Goal: Check status: Check status

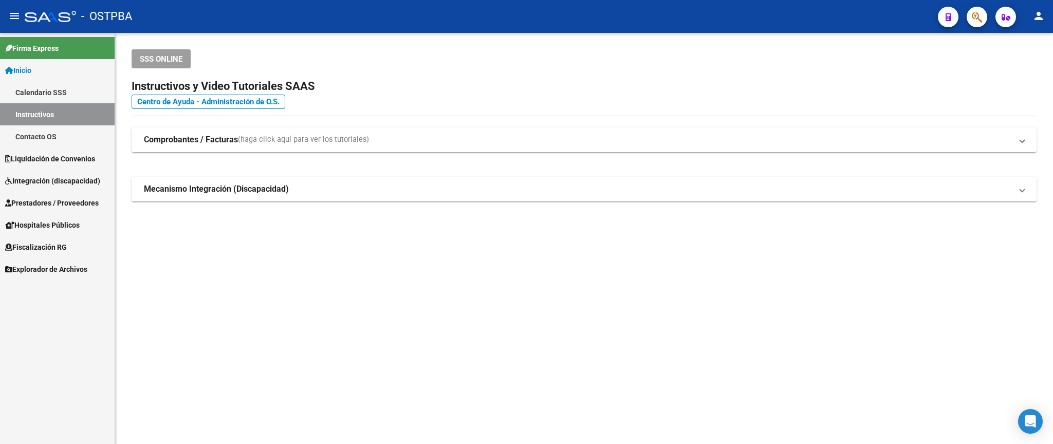
click at [52, 200] on span "Prestadores / Proveedores" at bounding box center [52, 202] width 94 height 11
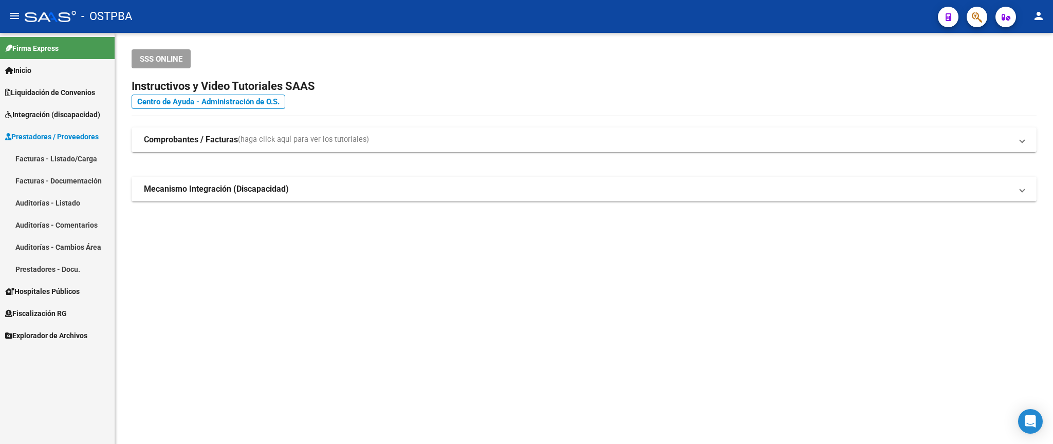
click at [64, 152] on link "Facturas - Listado/Carga" at bounding box center [57, 159] width 115 height 22
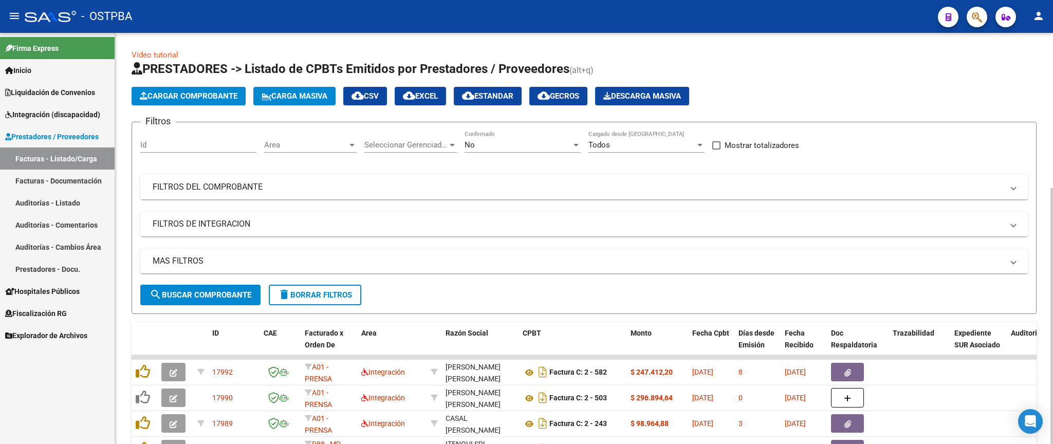
click at [334, 149] on span "Area" at bounding box center [305, 144] width 83 height 9
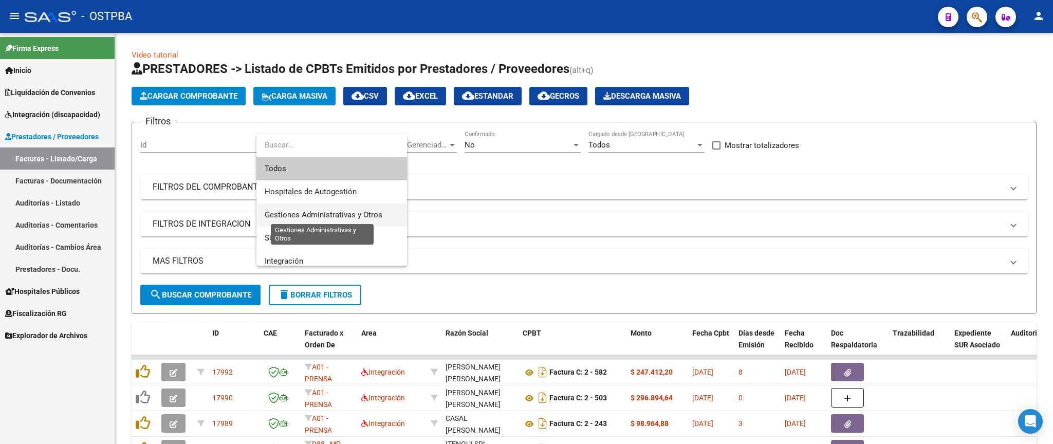
click at [319, 216] on span "Gestiones Administrativas y Otros" at bounding box center [324, 214] width 118 height 9
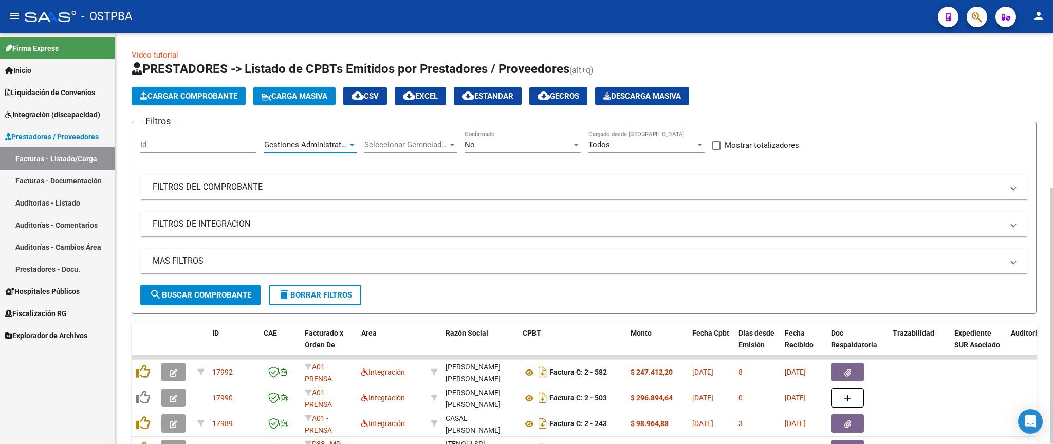
click at [240, 297] on span "search Buscar Comprobante" at bounding box center [201, 294] width 102 height 9
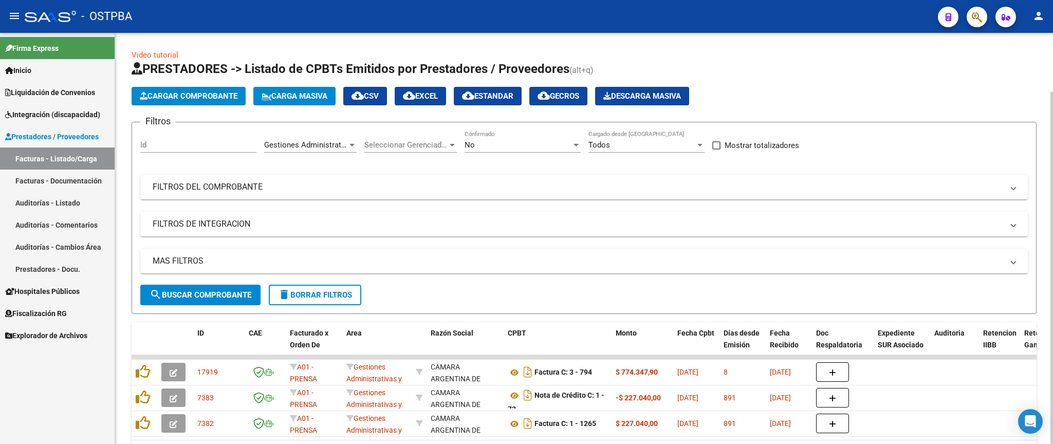
click at [330, 143] on span "Gestiones Administrativas y Otros" at bounding box center [323, 144] width 118 height 9
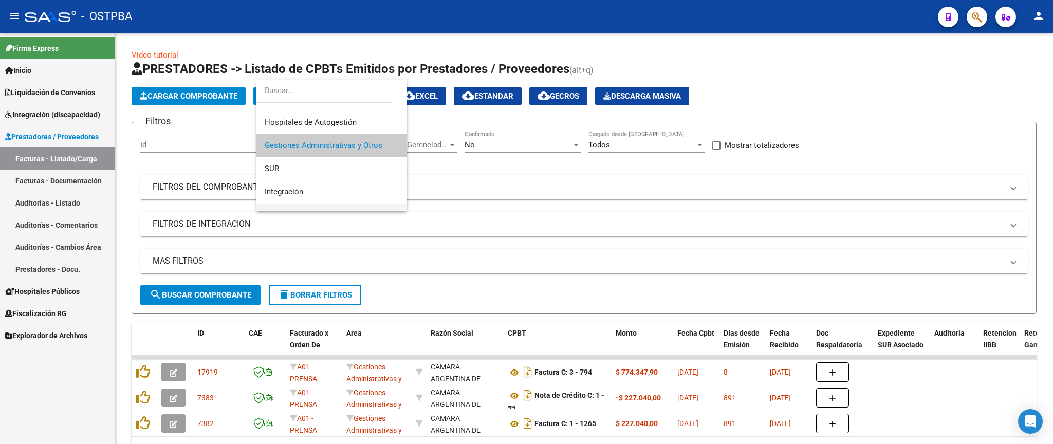
scroll to position [75, 0]
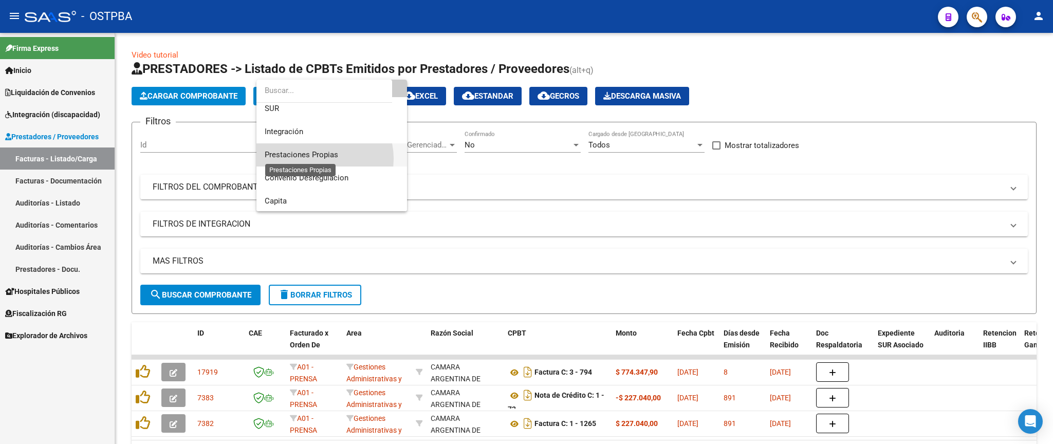
click at [322, 158] on span "Prestaciones Propias" at bounding box center [302, 154] width 74 height 9
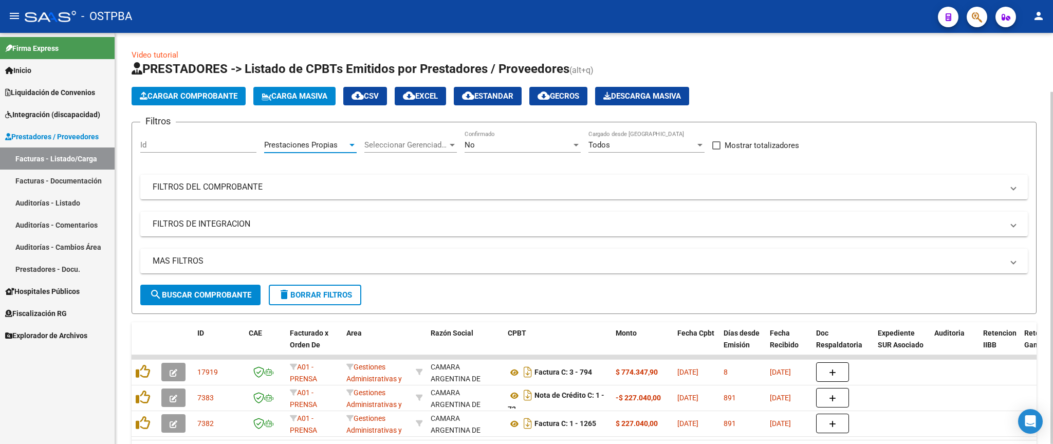
click at [235, 305] on button "search Buscar Comprobante" at bounding box center [200, 295] width 120 height 21
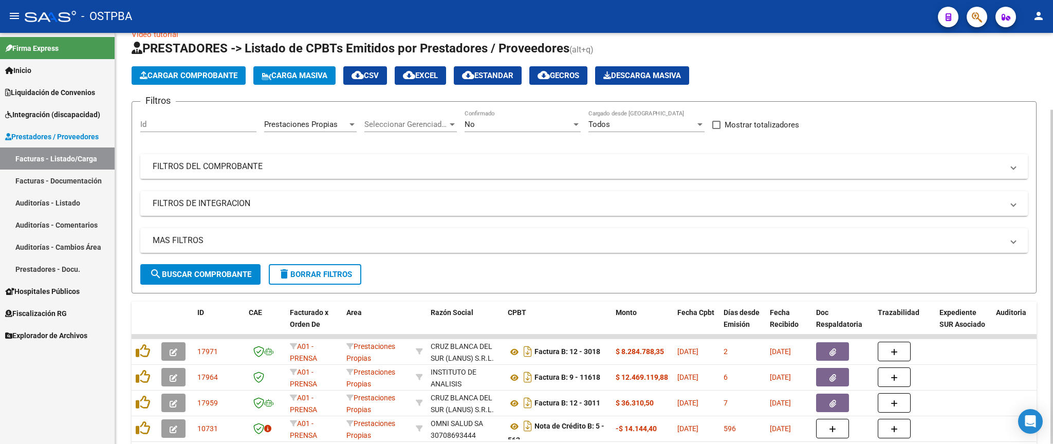
scroll to position [0, 0]
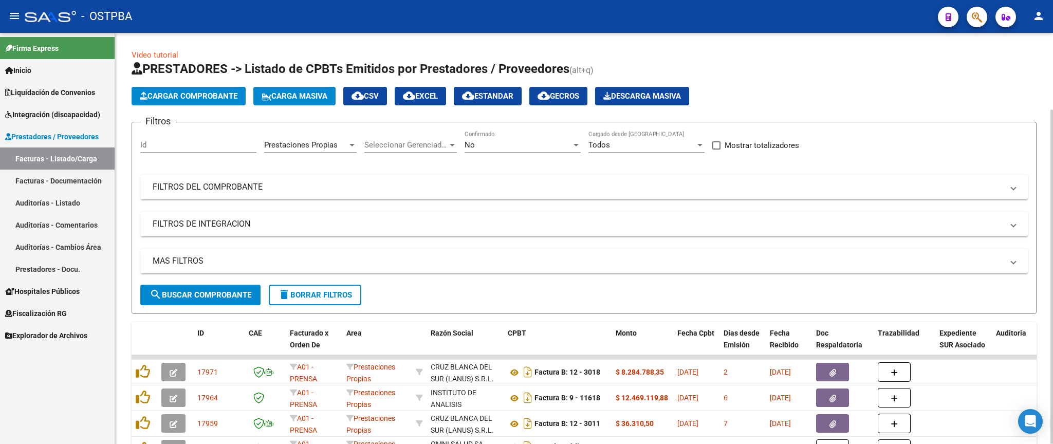
click at [336, 153] on div "Prestaciones Propias Area" at bounding box center [310, 142] width 93 height 22
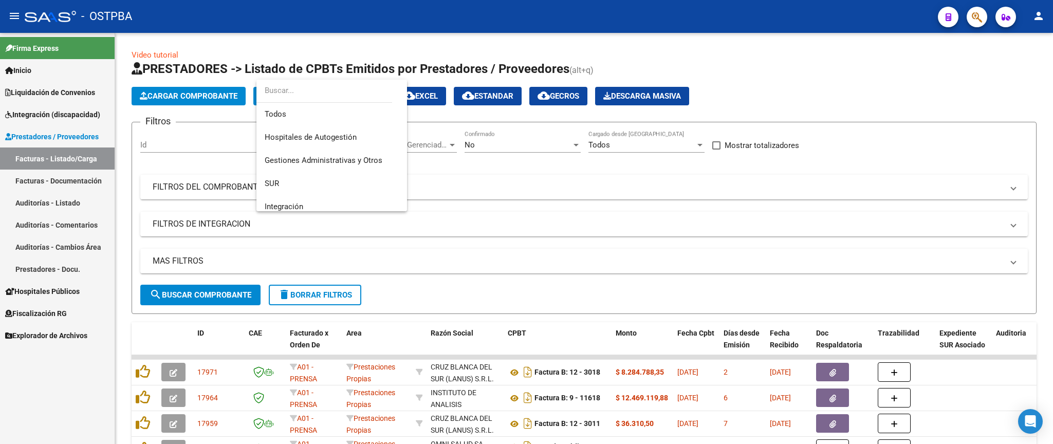
scroll to position [84, 0]
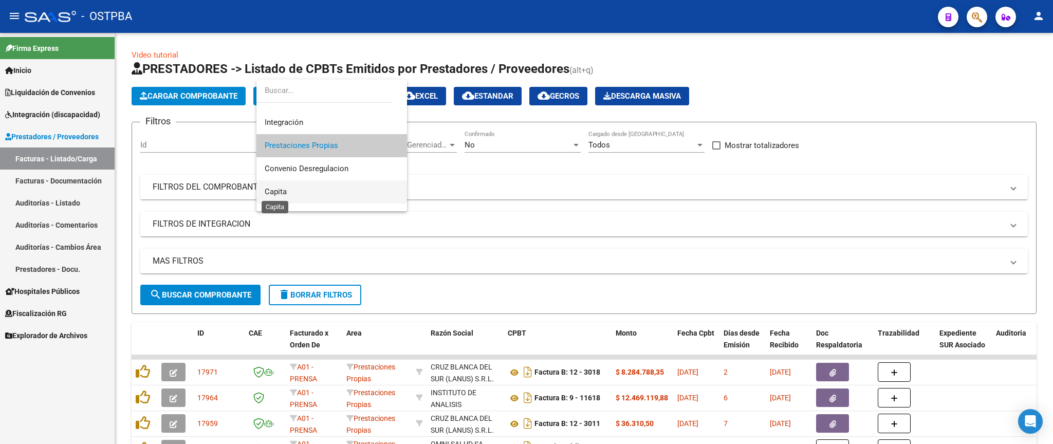
click at [268, 191] on span "Capita" at bounding box center [276, 191] width 22 height 9
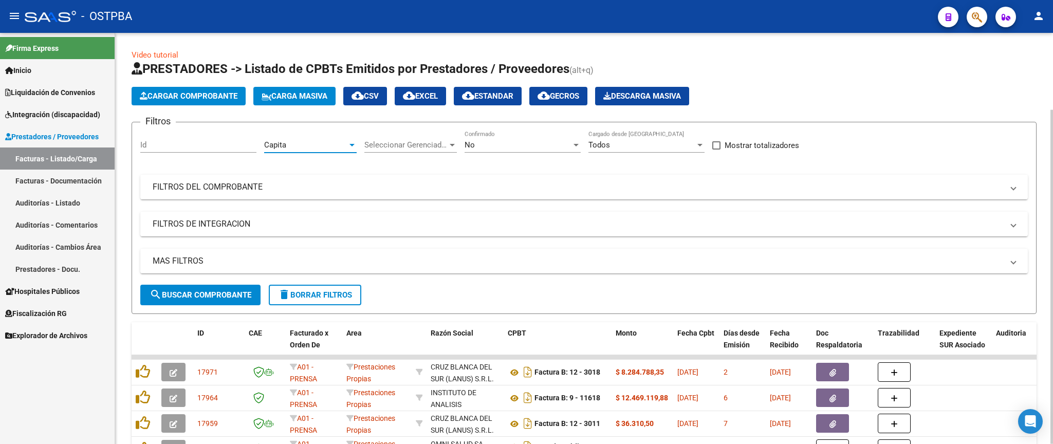
click at [232, 298] on span "search Buscar Comprobante" at bounding box center [201, 294] width 102 height 9
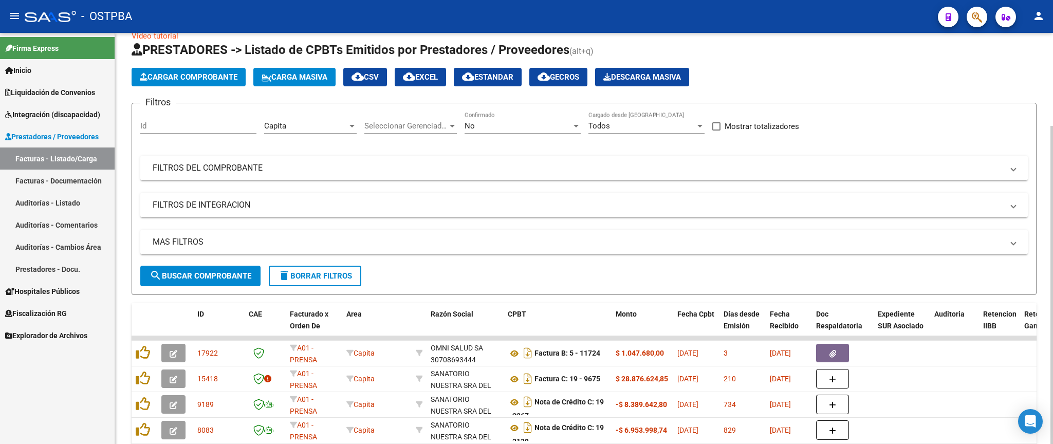
scroll to position [0, 0]
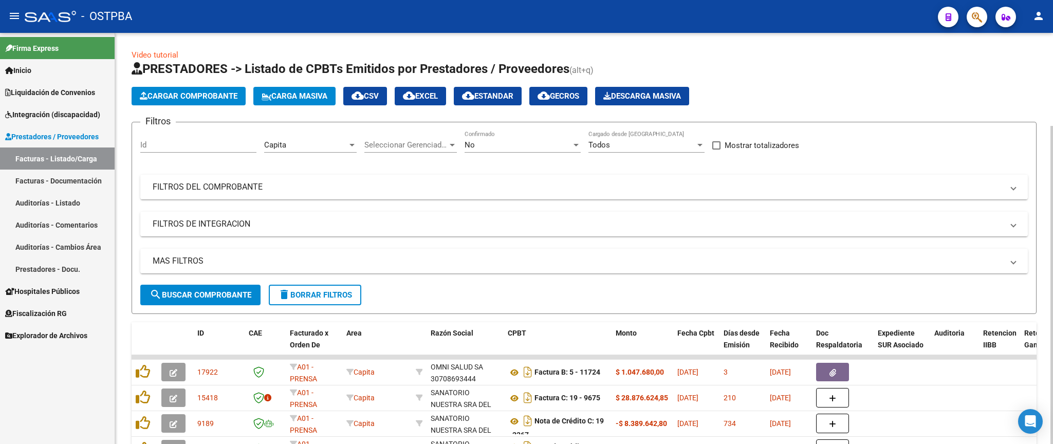
click at [342, 140] on div "Capita Area" at bounding box center [310, 142] width 93 height 22
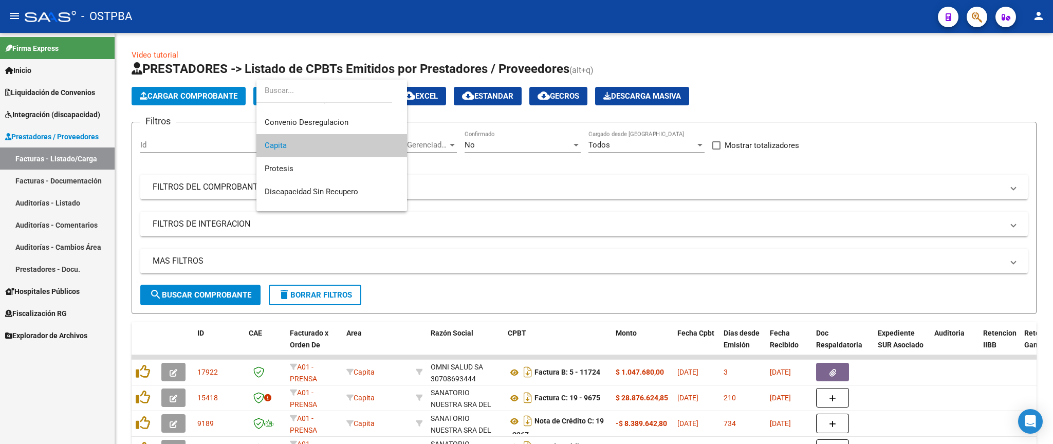
scroll to position [169, 0]
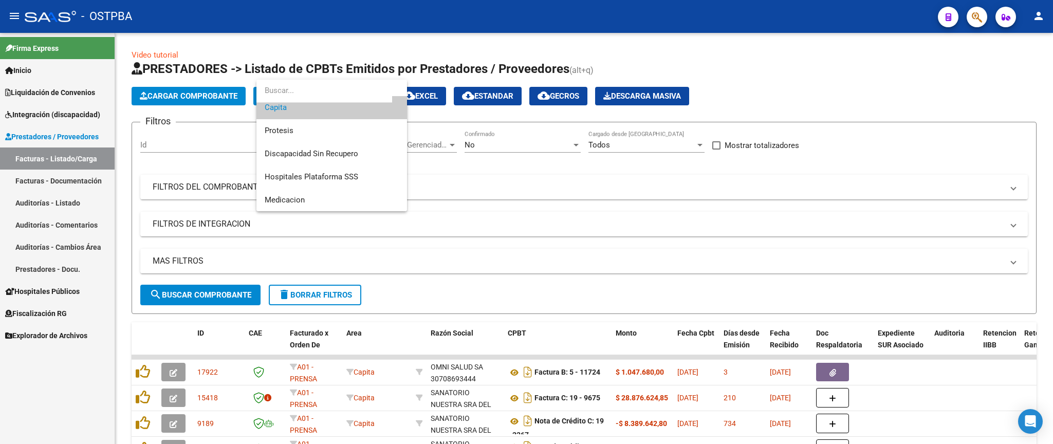
click at [865, 74] on div at bounding box center [526, 222] width 1053 height 444
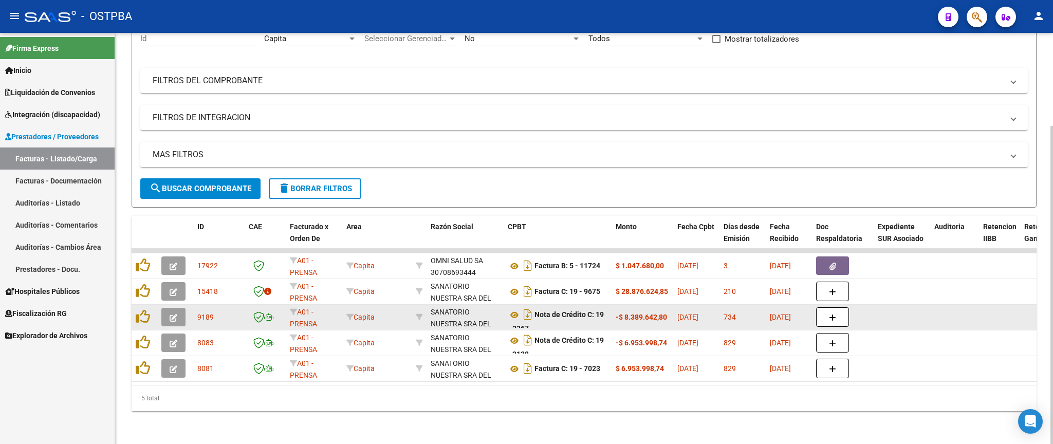
scroll to position [0, 0]
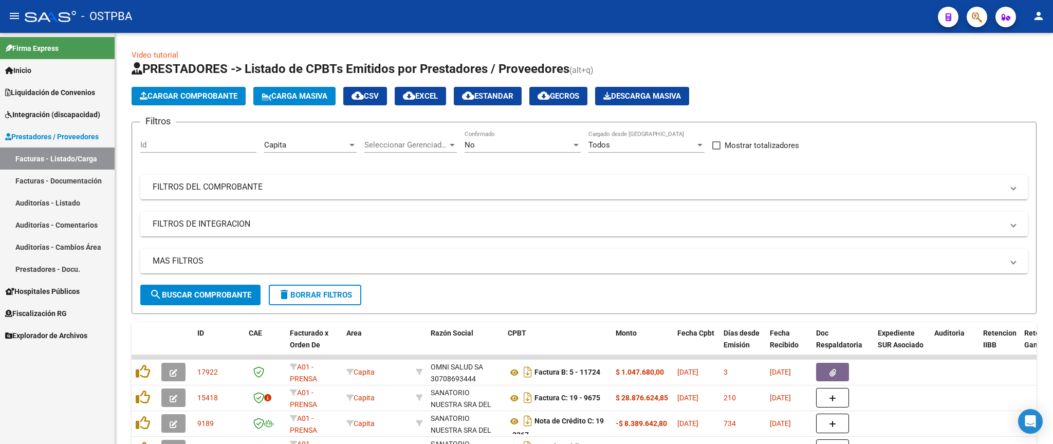
click at [32, 158] on link "Facturas - Listado/Carga" at bounding box center [57, 159] width 115 height 22
